Goal: Transaction & Acquisition: Purchase product/service

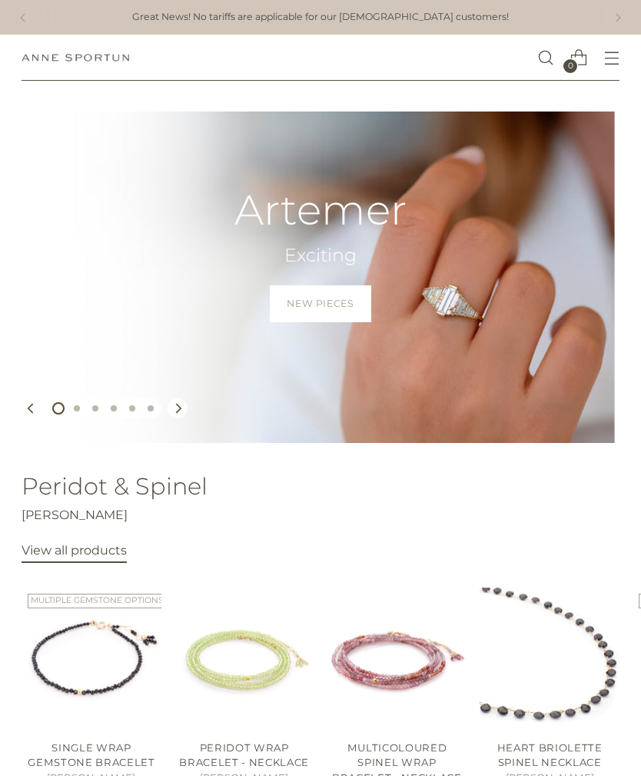
click at [610, 55] on icon "Open menu modal" at bounding box center [612, 59] width 8 height 8
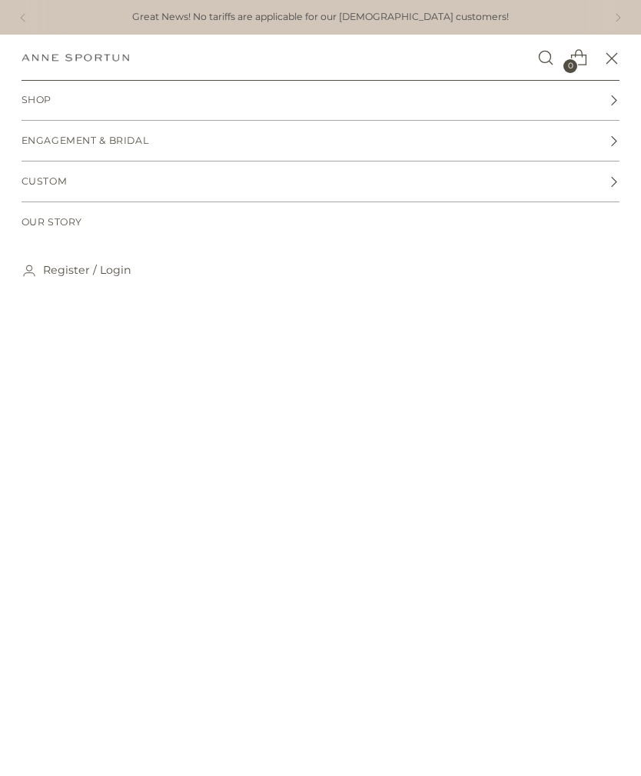
click at [29, 98] on span "Shop" at bounding box center [37, 100] width 31 height 15
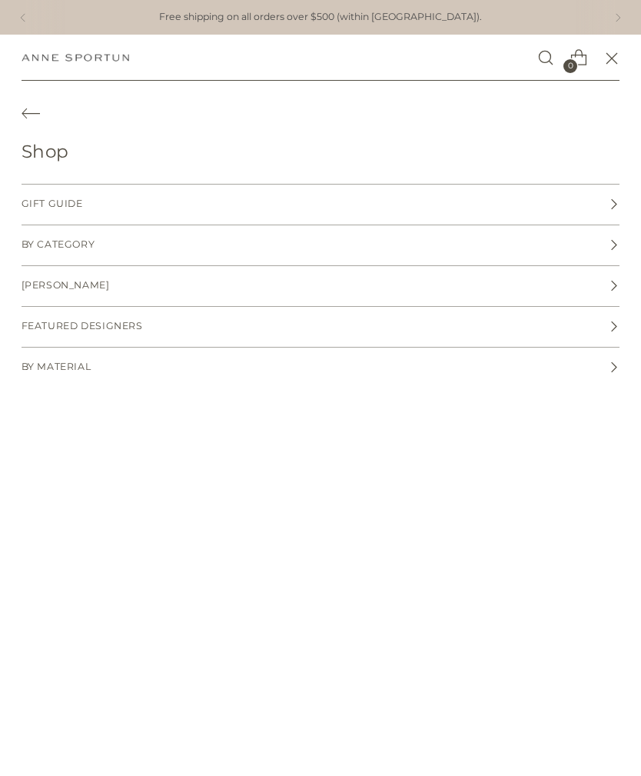
click at [56, 237] on link "By Category" at bounding box center [321, 245] width 599 height 40
click at [58, 245] on span "Necklaces" at bounding box center [54, 245] width 64 height 15
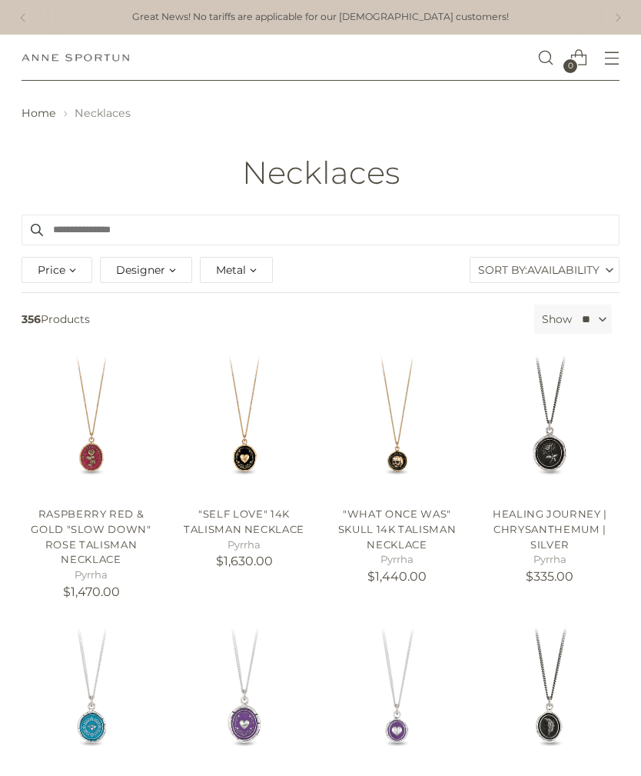
click at [161, 269] on span "Designer" at bounding box center [140, 269] width 49 height 17
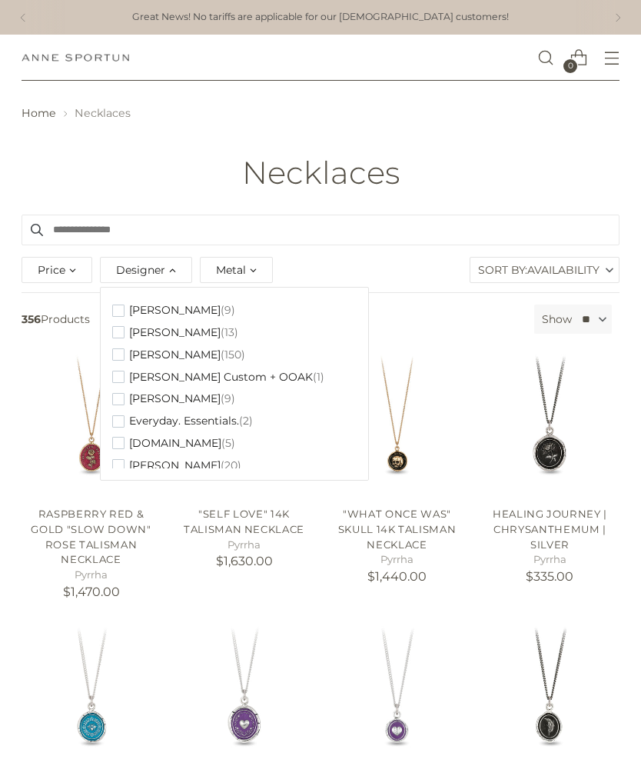
click at [118, 348] on span "button" at bounding box center [118, 354] width 12 height 12
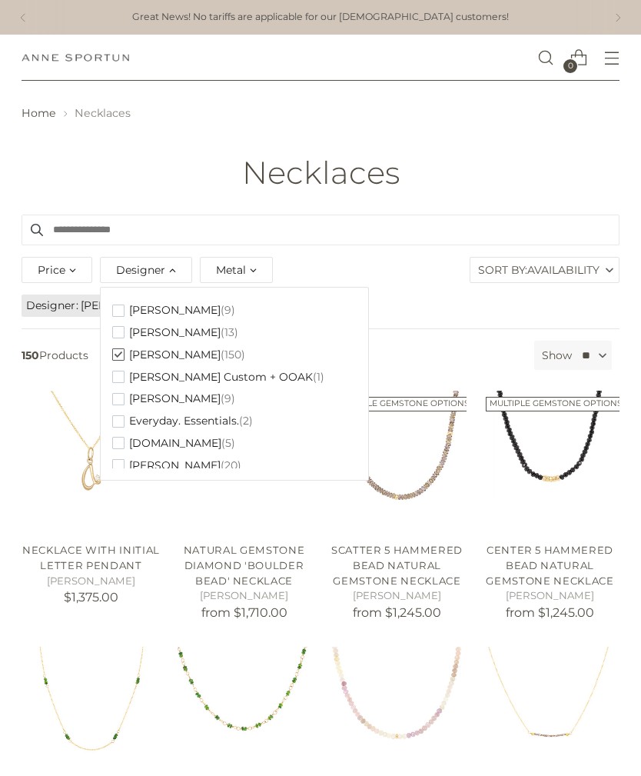
click at [247, 267] on div "Metal" at bounding box center [236, 270] width 73 height 26
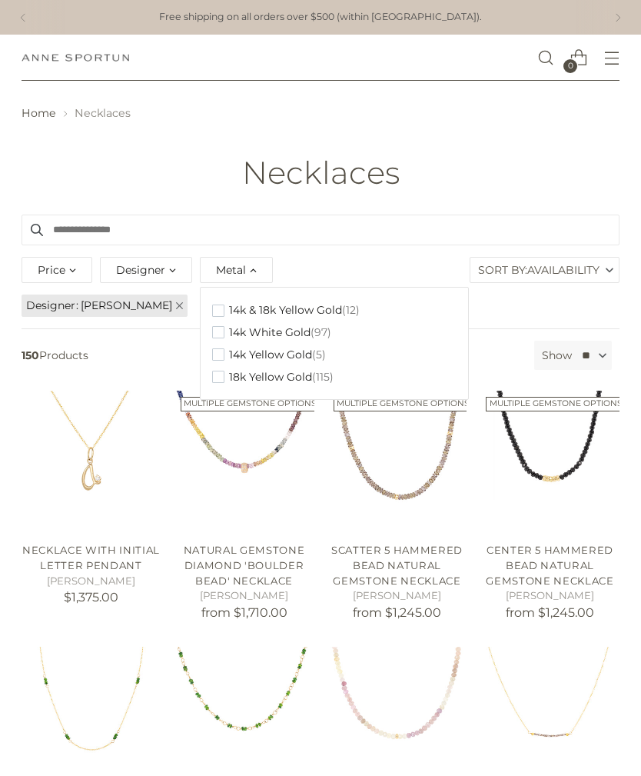
click at [219, 329] on span "button" at bounding box center [218, 332] width 12 height 12
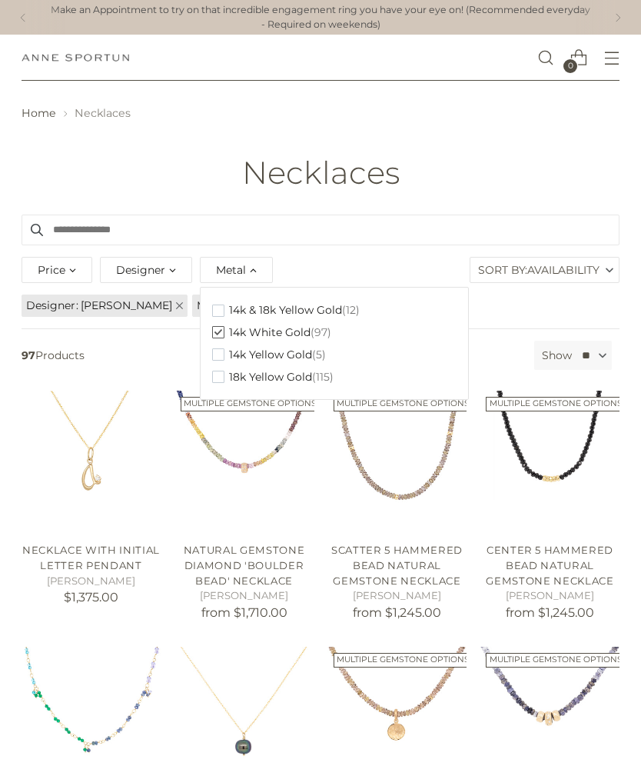
click at [71, 268] on div "Price" at bounding box center [57, 270] width 71 height 26
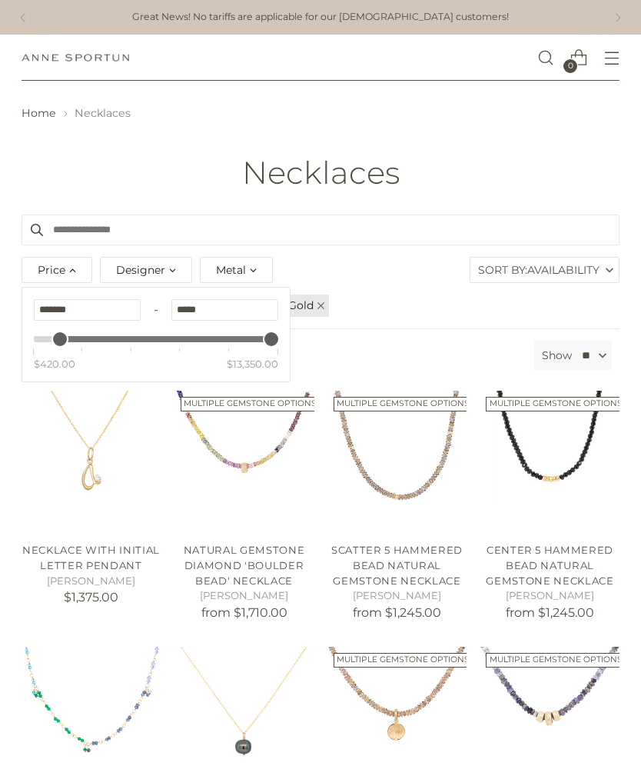
type input "*******"
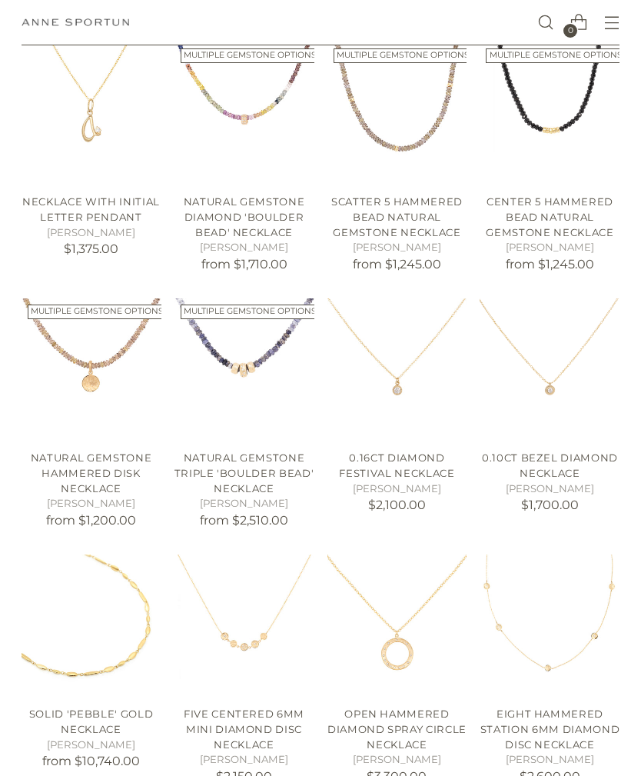
scroll to position [348, 0]
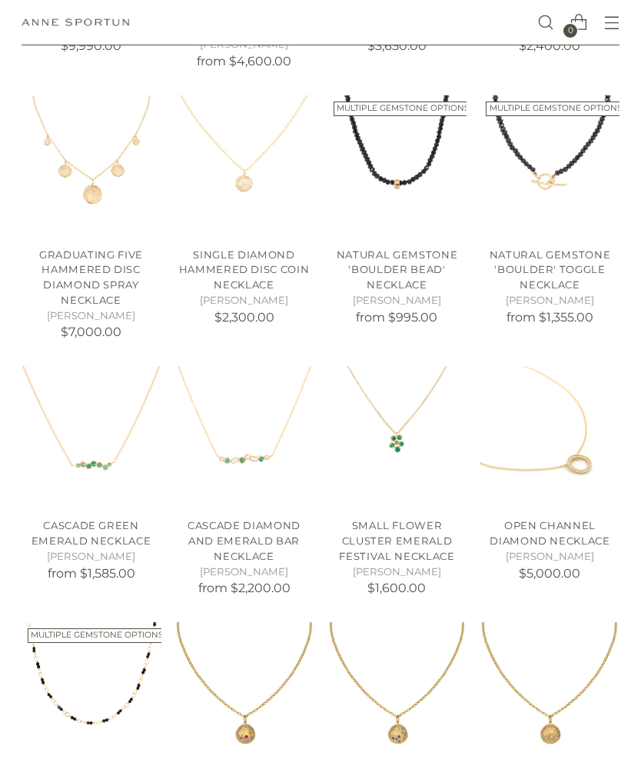
scroll to position [1335, 0]
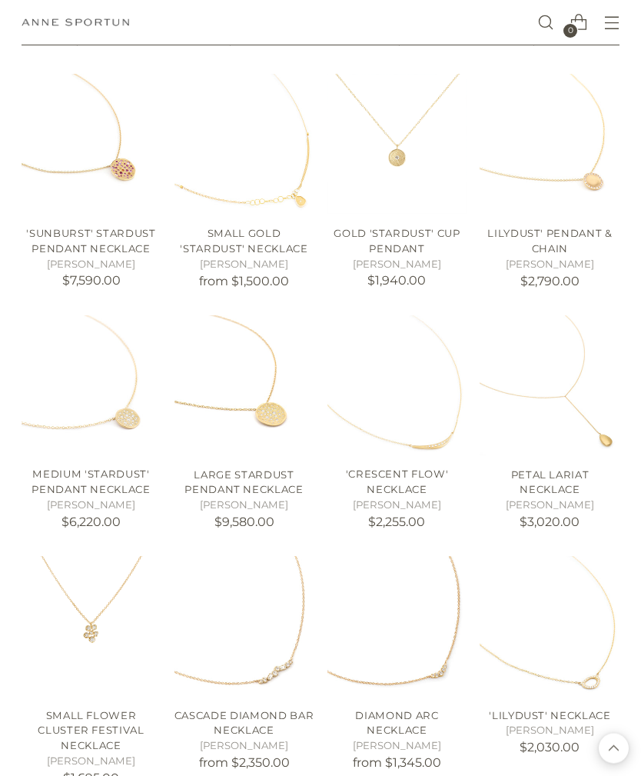
scroll to position [2892, 0]
click at [559, 607] on img "'Lilydust' Necklace" at bounding box center [550, 626] width 140 height 140
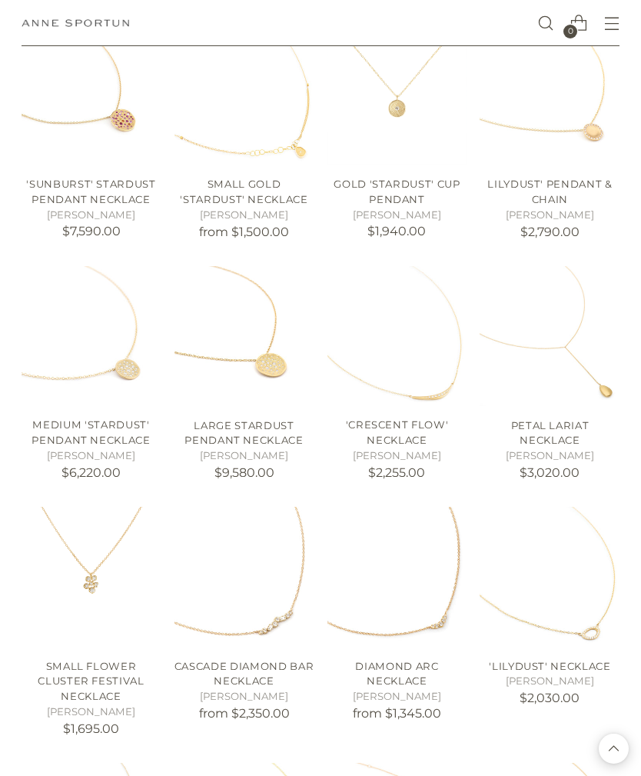
click at [413, 558] on img "Diamond Arc Necklace" at bounding box center [398, 577] width 140 height 140
click at [411, 311] on img "'Crescent Flow' Necklace" at bounding box center [398, 336] width 140 height 140
click at [398, 539] on img "Diamond Arc Necklace" at bounding box center [398, 577] width 140 height 140
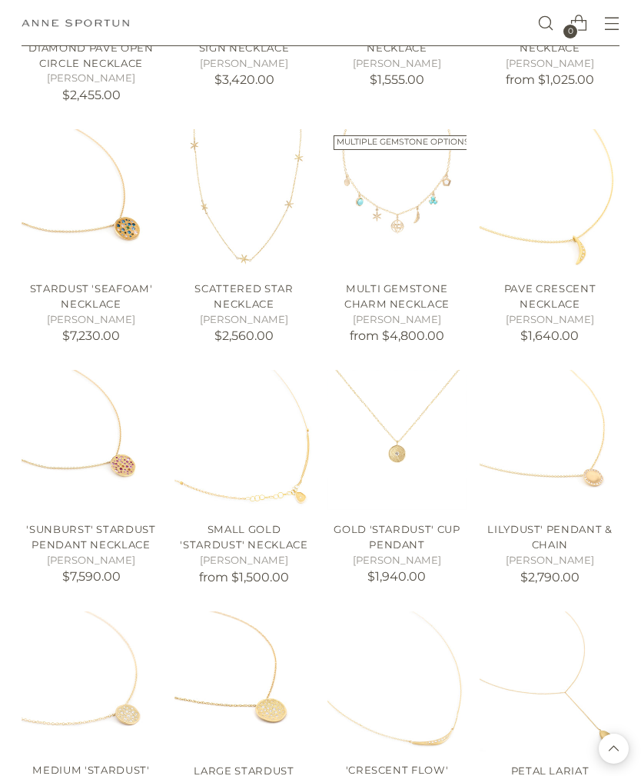
scroll to position [2595, 0]
click at [548, 175] on img "Pave Crescent Necklace" at bounding box center [550, 200] width 140 height 140
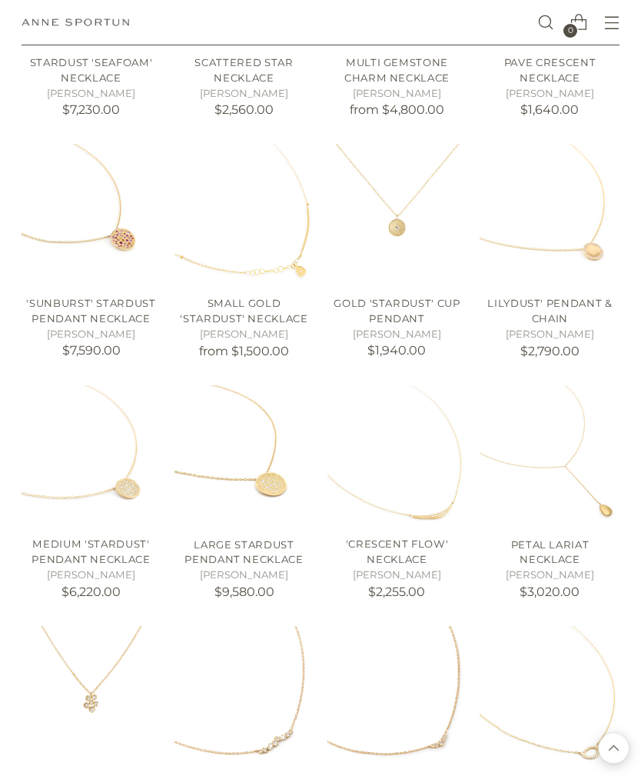
scroll to position [2827, 0]
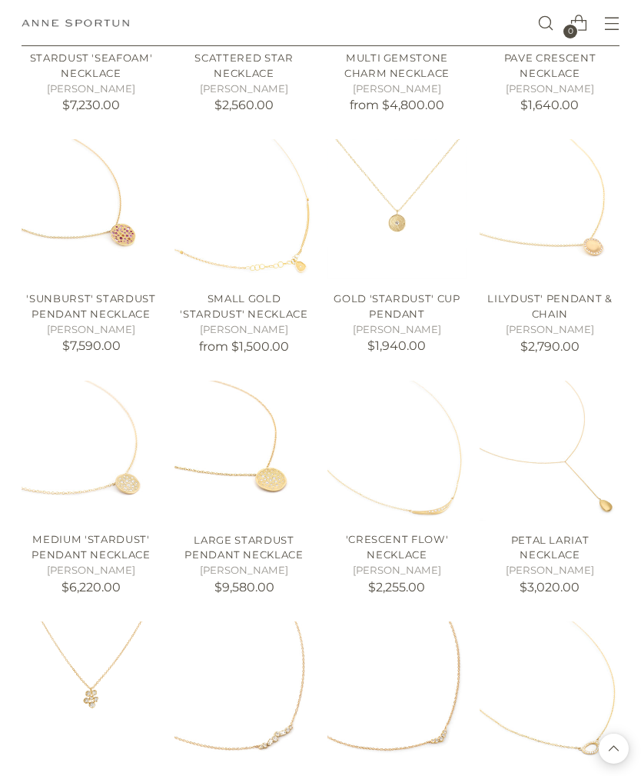
click at [391, 436] on img "'Crescent Flow' Necklace" at bounding box center [398, 451] width 140 height 140
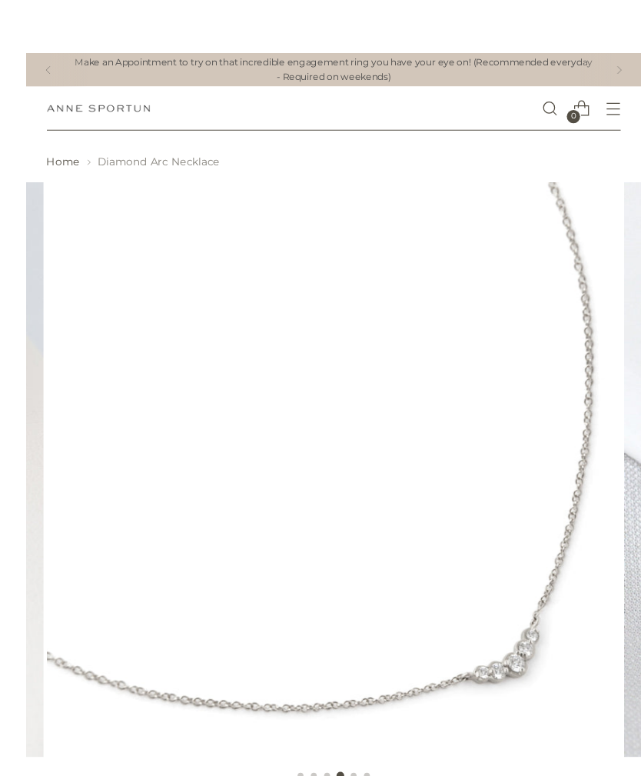
scroll to position [35, 0]
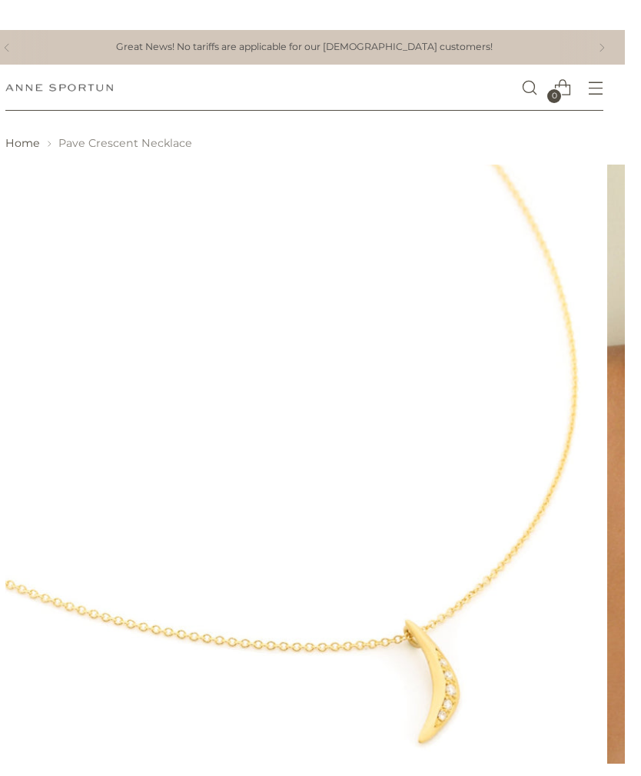
scroll to position [102, 0]
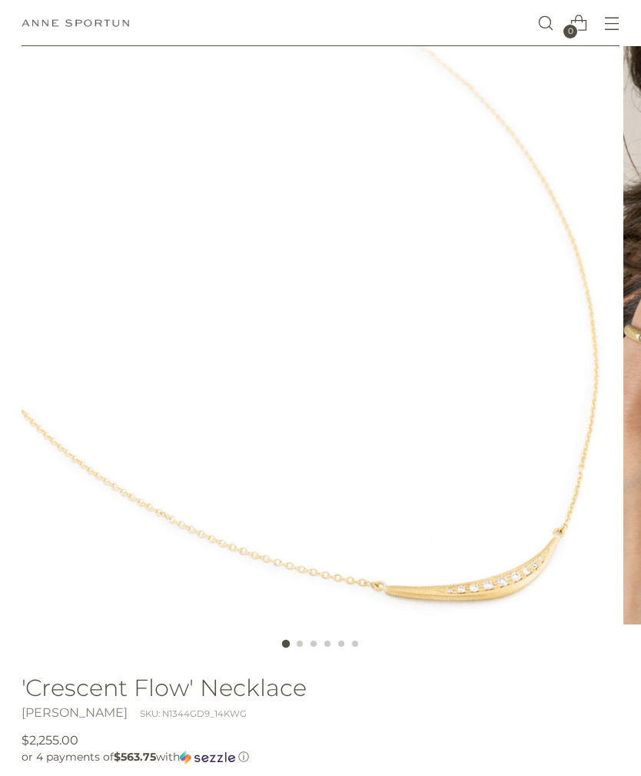
scroll to position [108, 0]
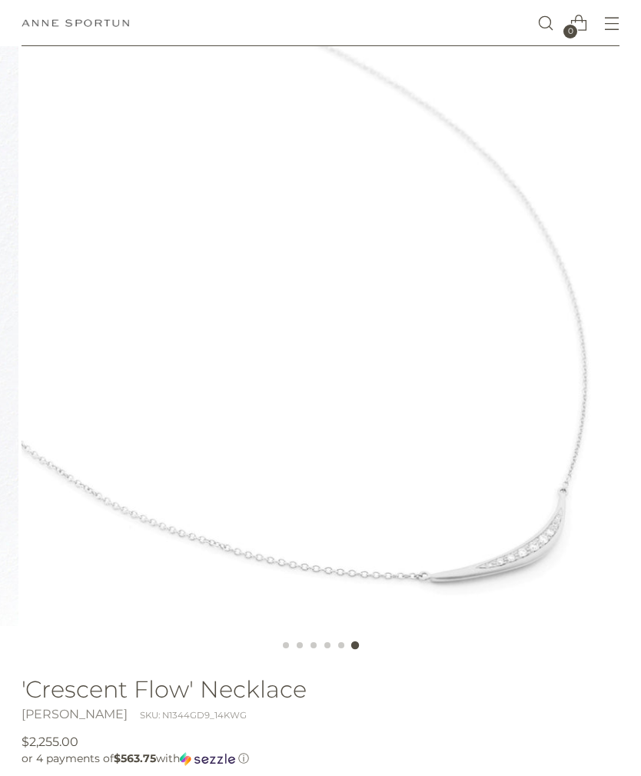
click at [608, 21] on icon "Open menu modal" at bounding box center [612, 23] width 16 height 16
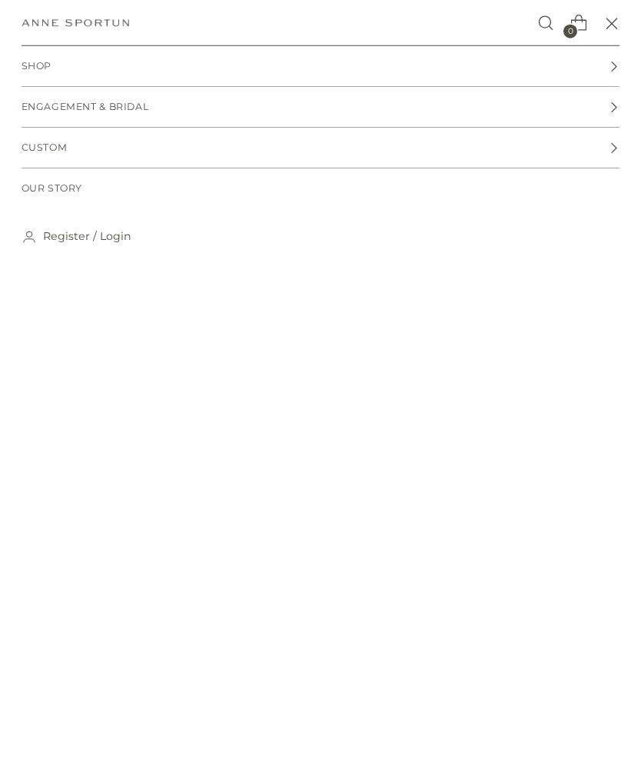
scroll to position [0, 0]
click at [46, 63] on span "Shop" at bounding box center [37, 66] width 31 height 15
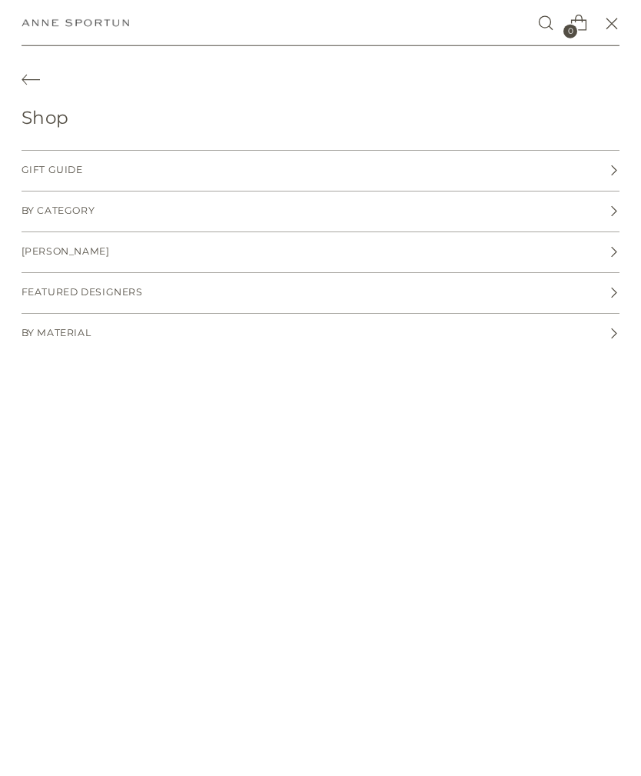
click at [71, 295] on span "Featured Designers" at bounding box center [83, 292] width 122 height 15
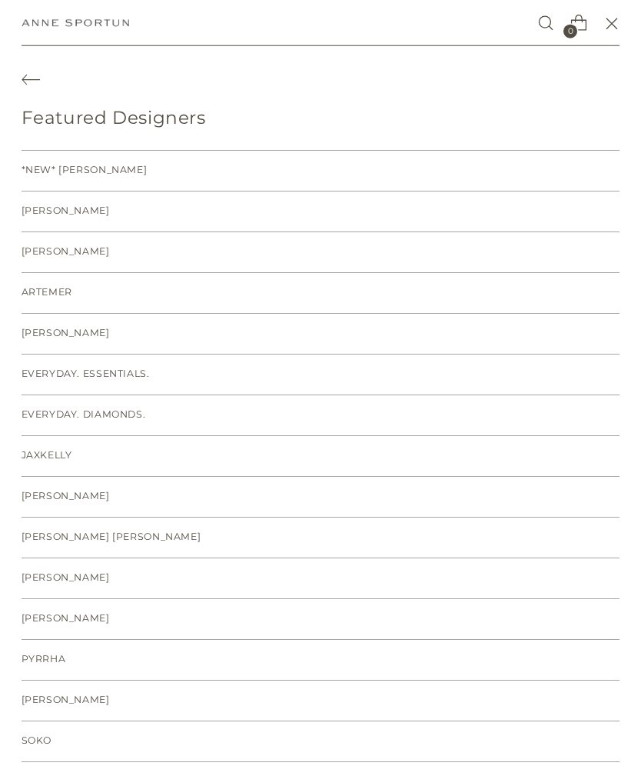
click at [60, 211] on span "[PERSON_NAME]" at bounding box center [66, 211] width 88 height 15
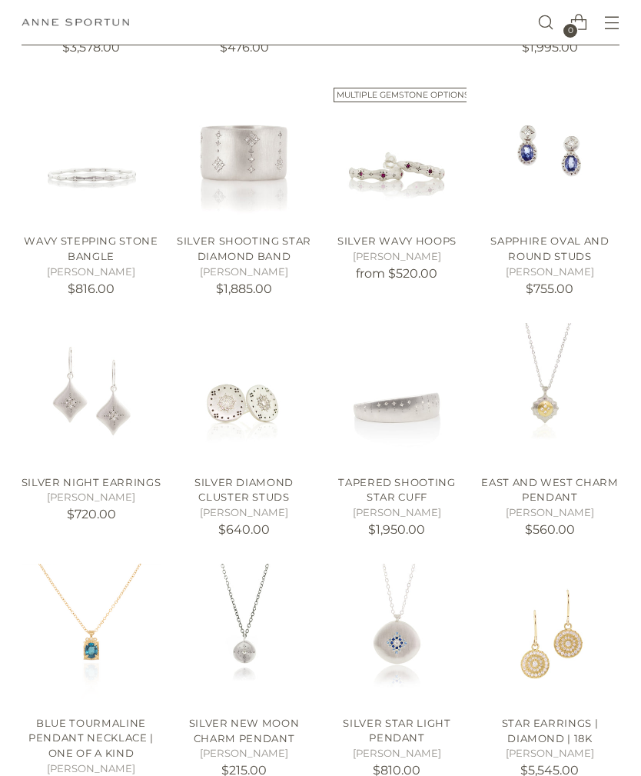
scroll to position [775, 0]
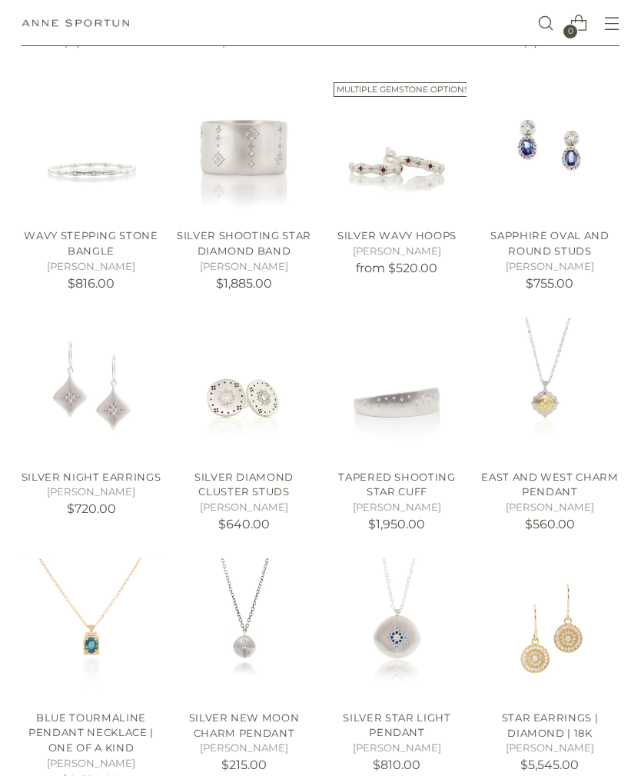
click at [547, 374] on img "East and West Charm Pendant" at bounding box center [550, 388] width 140 height 140
